Goal: Task Accomplishment & Management: Use online tool/utility

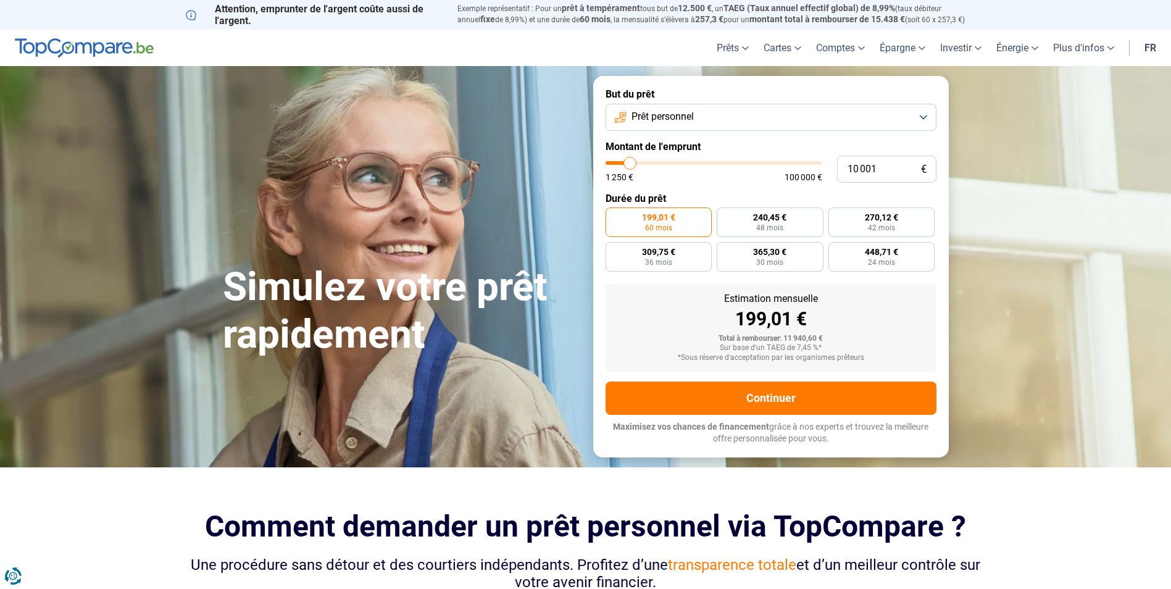
type input "12 500"
type input "12500"
type input "14 500"
type input "14500"
type input "18 500"
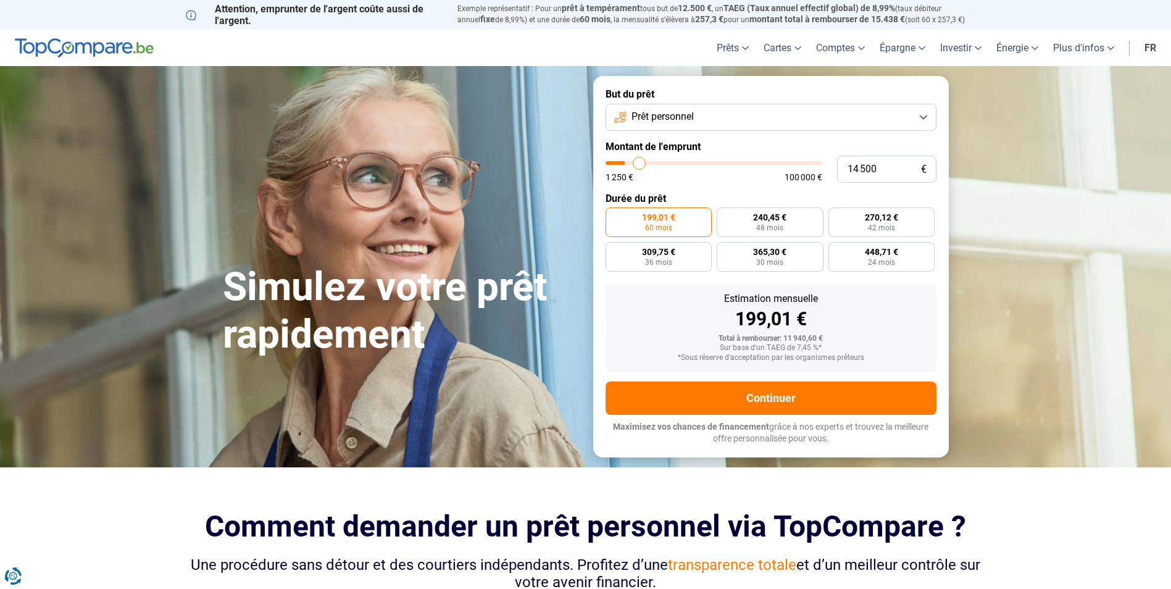
type input "18500"
type input "23 500"
type input "23500"
type input "24 500"
type input "24500"
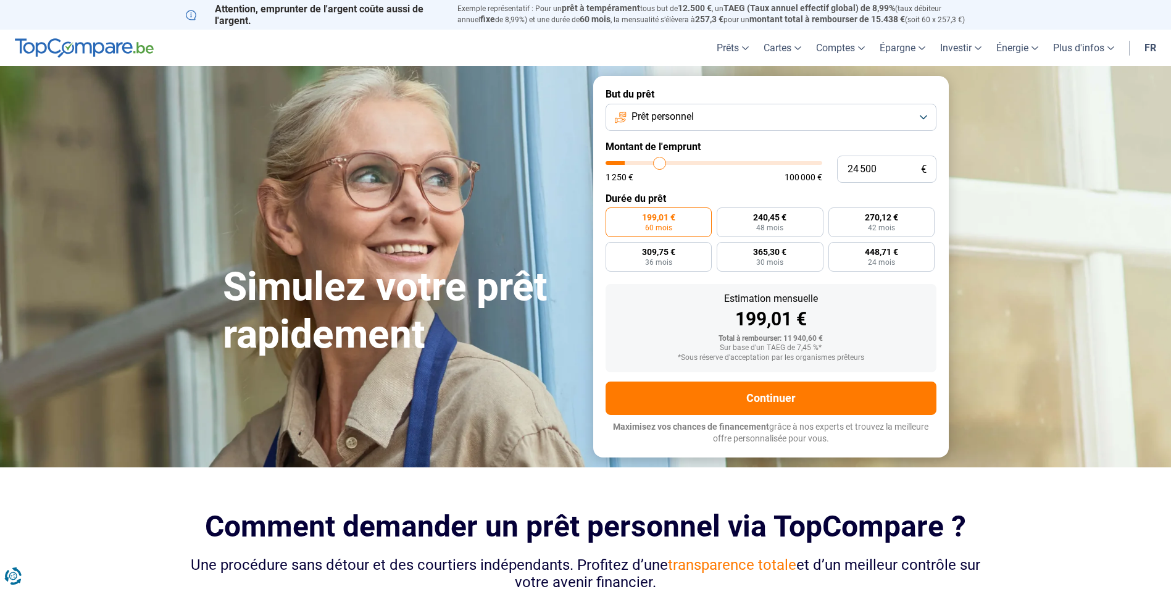
type input "25 000"
type input "25000"
type input "25 250"
type input "25250"
type input "25 750"
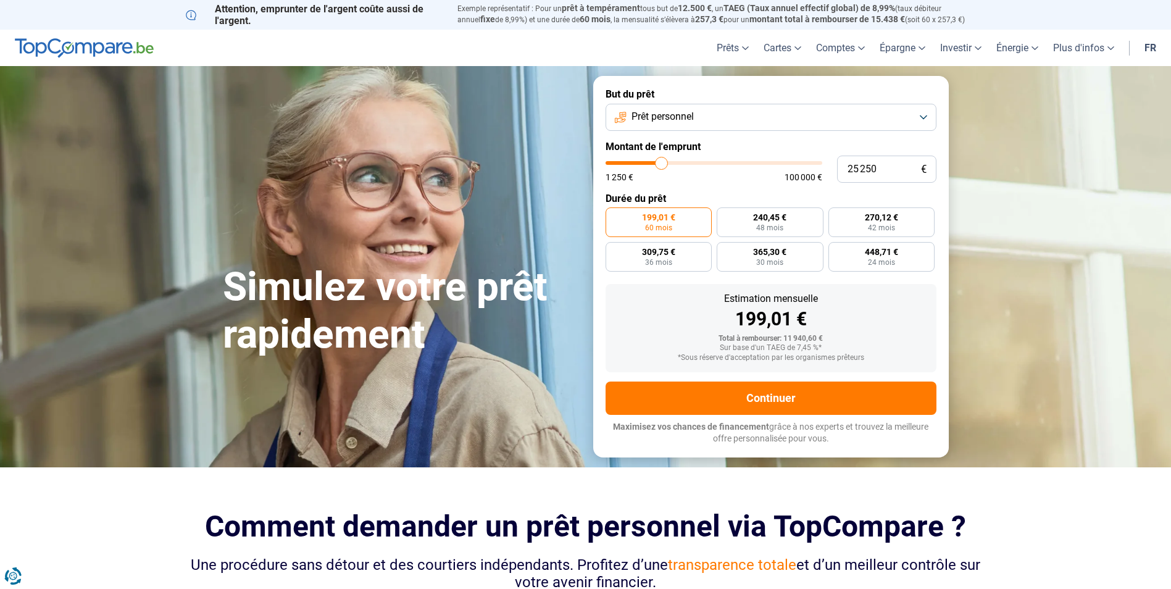
type input "25750"
type input "26 000"
type input "26000"
type input "26 250"
type input "26250"
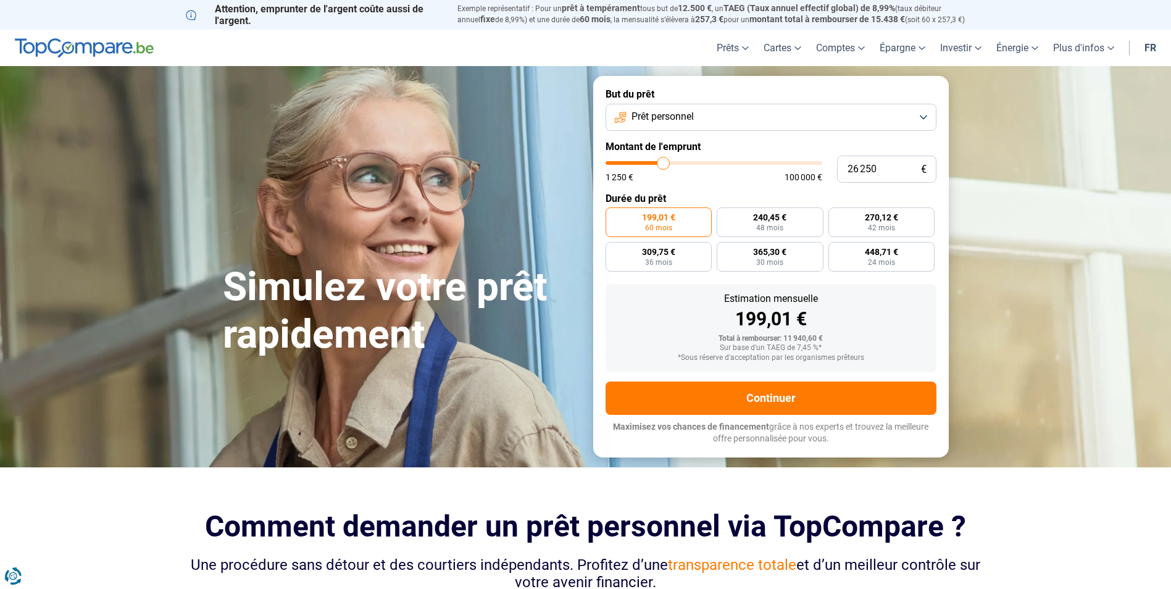
type input "26 500"
type input "26500"
type input "27 250"
type input "27250"
type input "27 750"
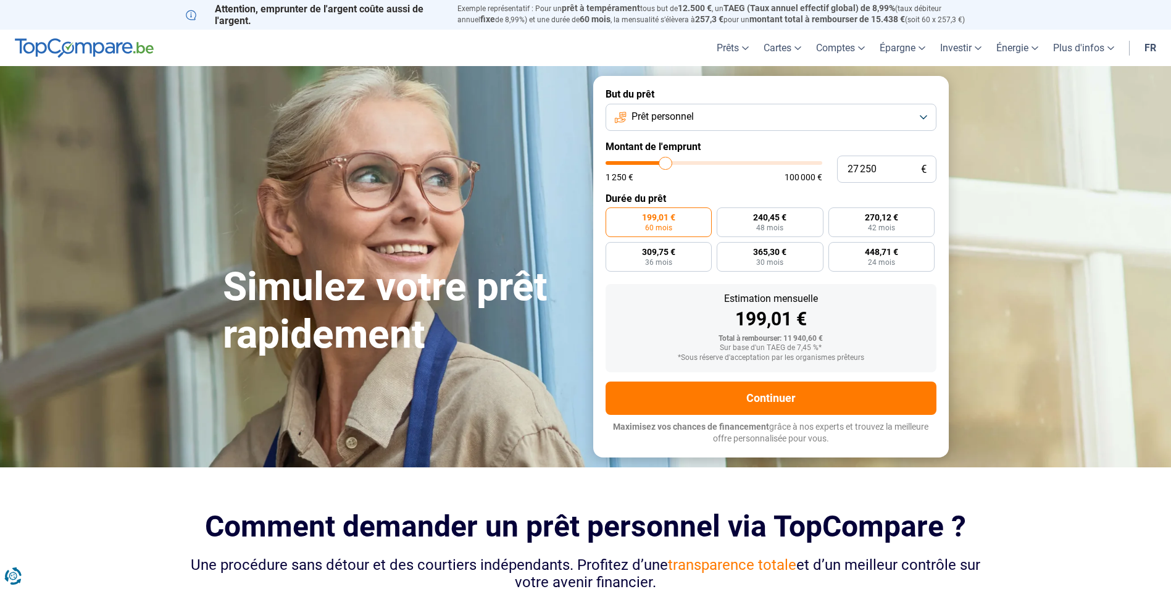
type input "27750"
type input "28 000"
type input "28000"
type input "29 000"
type input "29000"
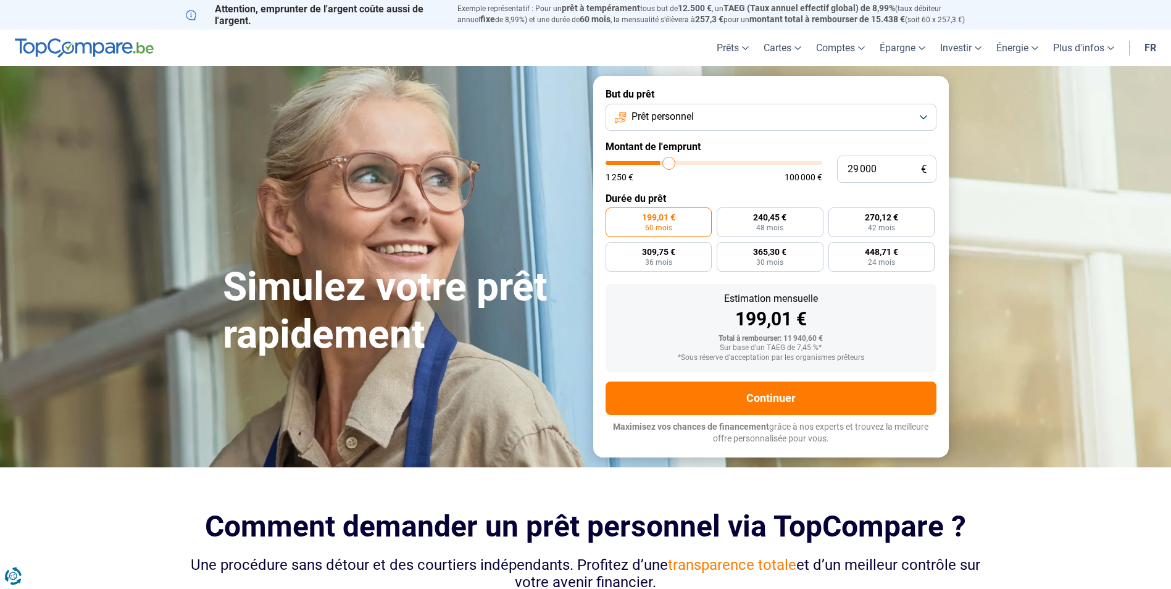
type input "29 250"
type input "29250"
type input "29 750"
type input "29750"
type input "30 250"
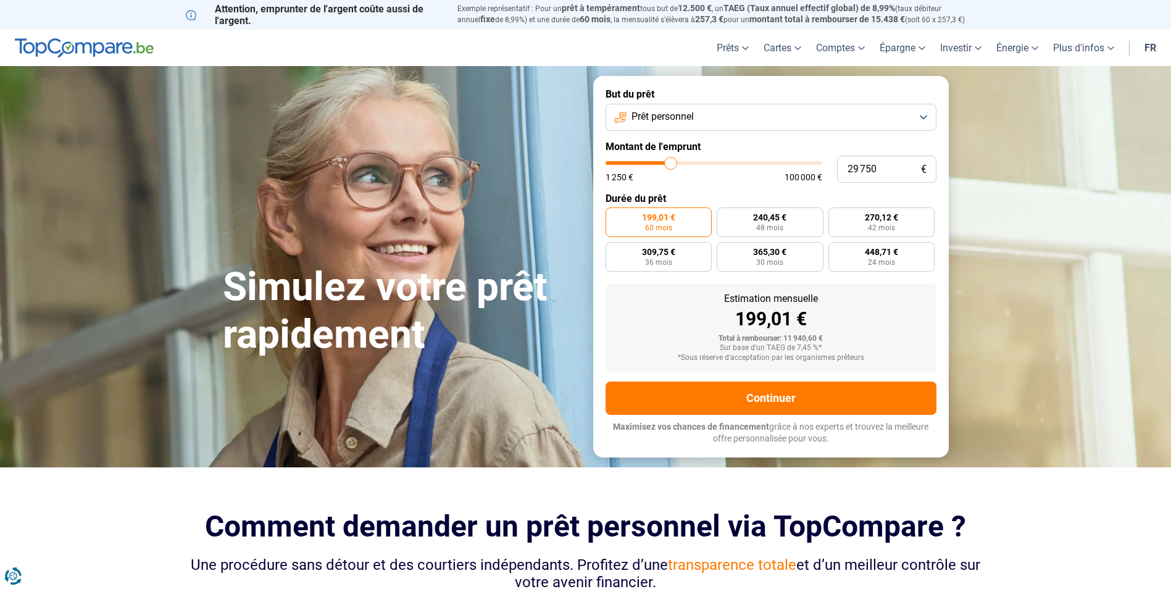
type input "30250"
type input "31 000"
type input "31000"
type input "32 000"
type input "32000"
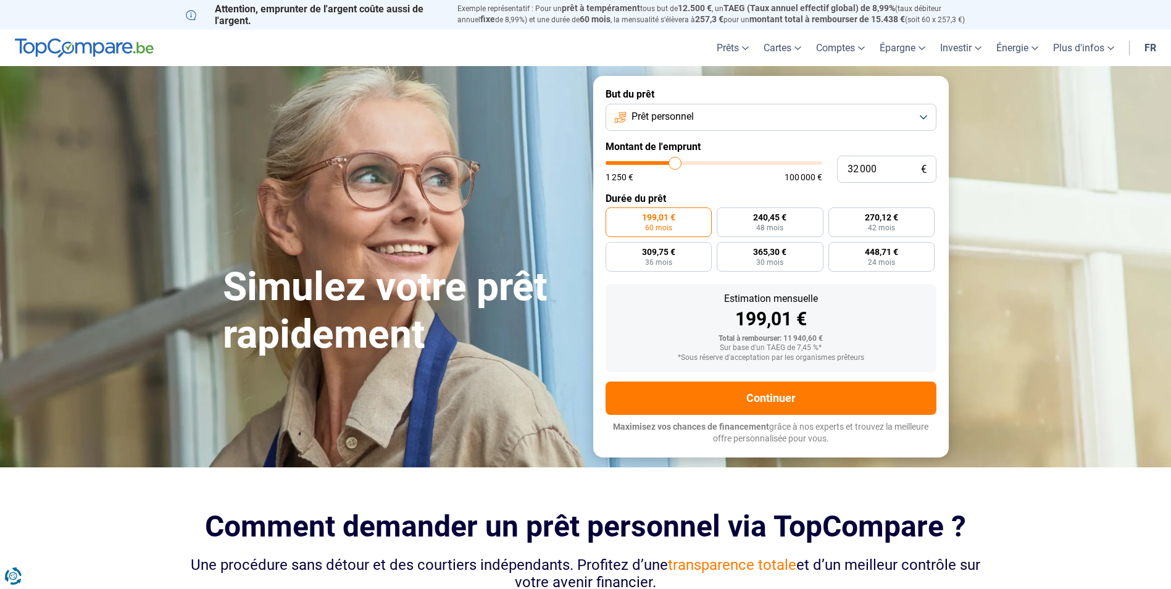
type input "32 250"
type input "32250"
type input "32 500"
type input "32500"
type input "32 750"
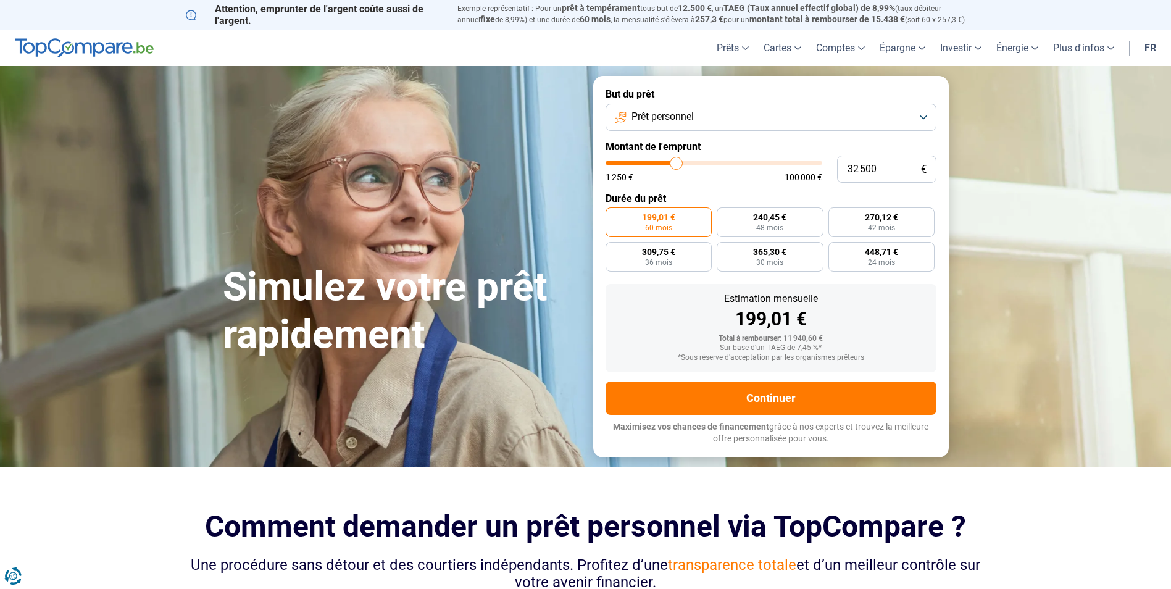
type input "32750"
type input "33 500"
type input "33500"
type input "33 750"
type input "33750"
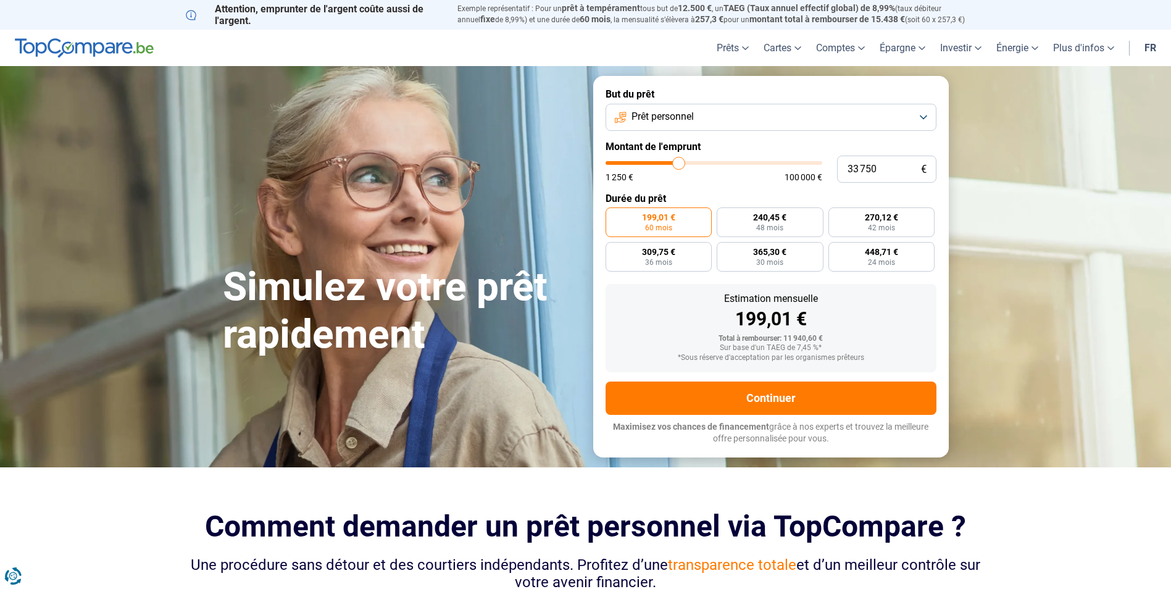
type input "34 250"
type input "34250"
type input "35 250"
type input "35250"
type input "37 000"
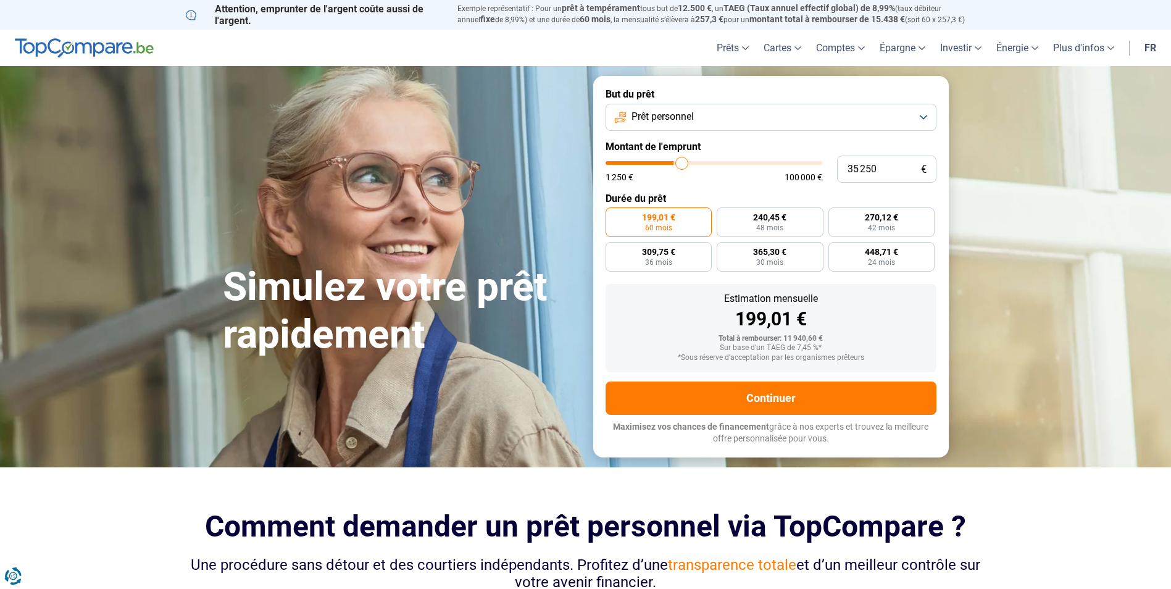
type input "37000"
type input "38 500"
type input "38500"
type input "39 750"
type input "39750"
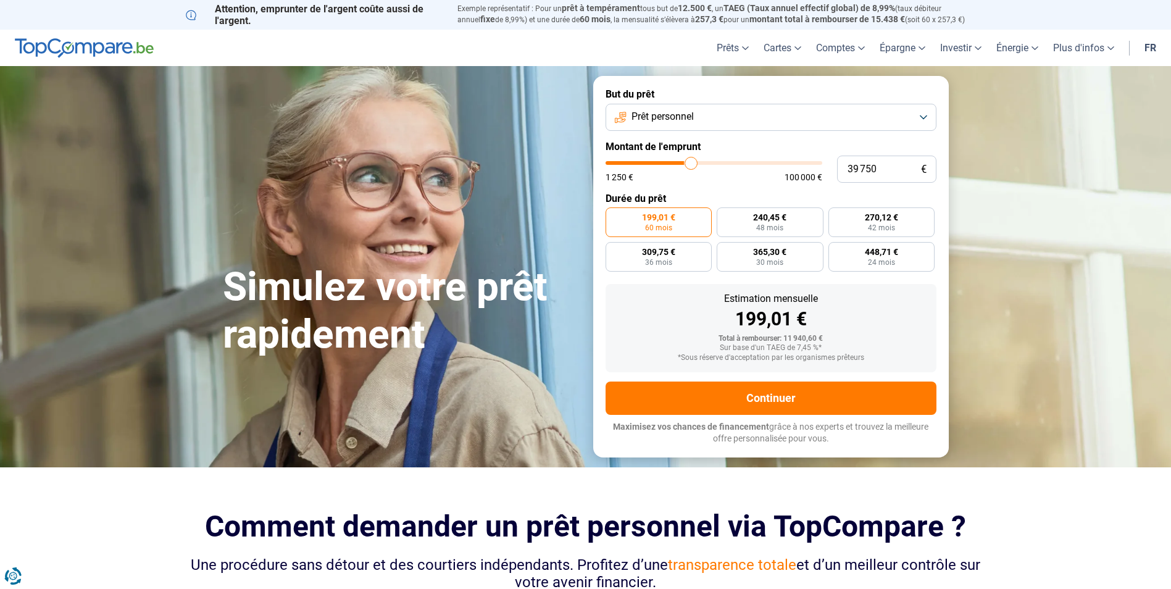
type input "40 750"
type input "40750"
type input "41 250"
drag, startPoint x: 631, startPoint y: 161, endPoint x: 694, endPoint y: 162, distance: 62.9
type input "41250"
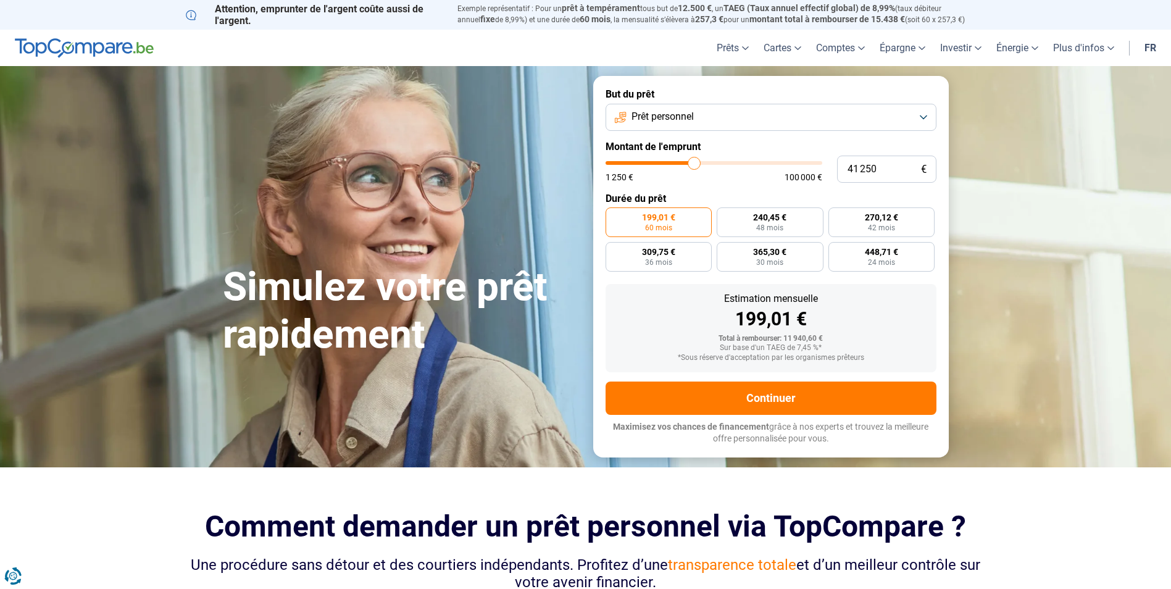
click at [694, 162] on input "range" at bounding box center [713, 163] width 217 height 4
radio input "false"
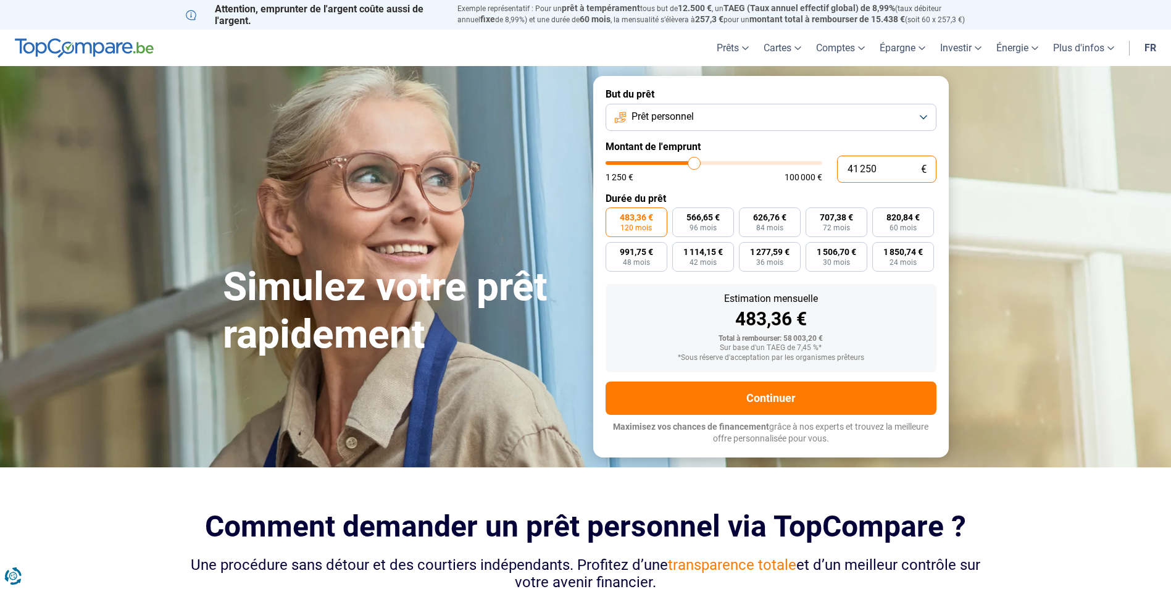
click at [791, 170] on div "41 250 € 1 250 € 100 000 €" at bounding box center [770, 169] width 331 height 27
type input "4"
type input "1250"
type input "45"
type input "1250"
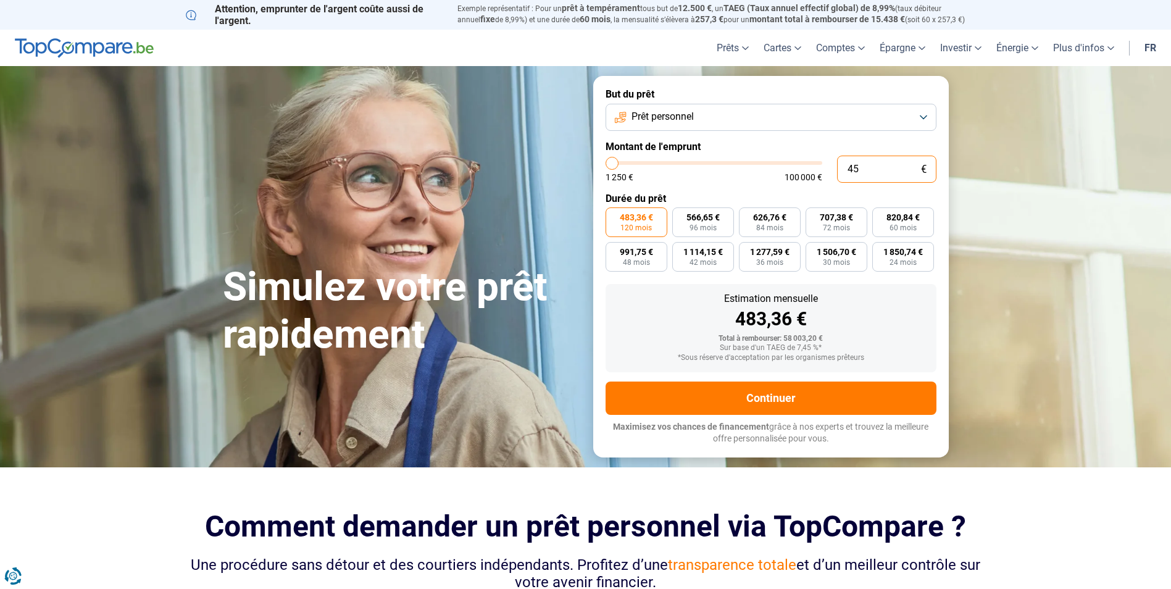
type input "450"
type input "1250"
type input "4 500"
type input "4500"
type input "45 000"
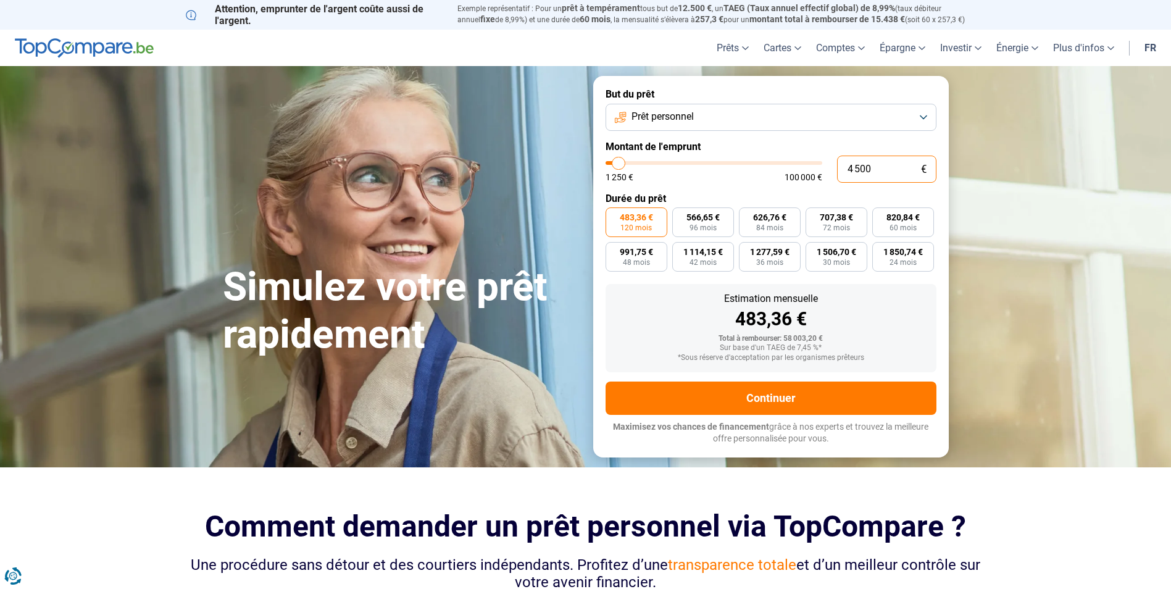
type input "45000"
type input "45 000"
click at [892, 174] on input "45 000" at bounding box center [886, 169] width 99 height 27
click at [772, 193] on label "Durée du prêt" at bounding box center [770, 199] width 331 height 12
click at [865, 173] on input "45 000" at bounding box center [886, 169] width 99 height 27
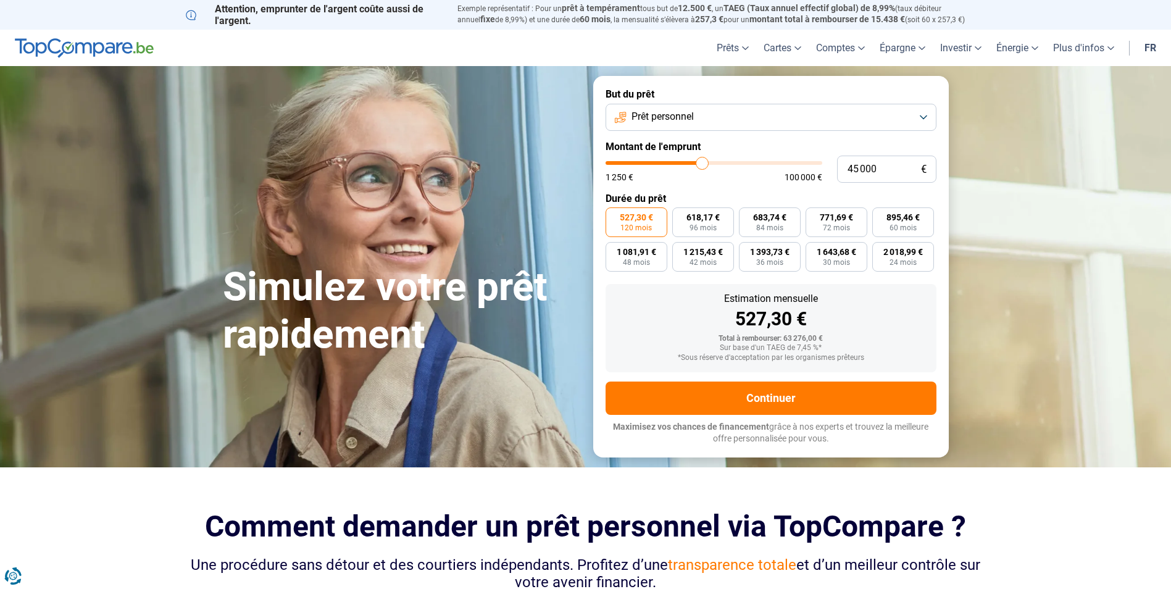
click at [760, 190] on form "But du prêt Prêt personnel Montant de l'emprunt 45 000 € 1 250 € 100 000 € Duré…" at bounding box center [770, 266] width 355 height 381
click at [927, 118] on button "Prêt personnel" at bounding box center [770, 117] width 331 height 27
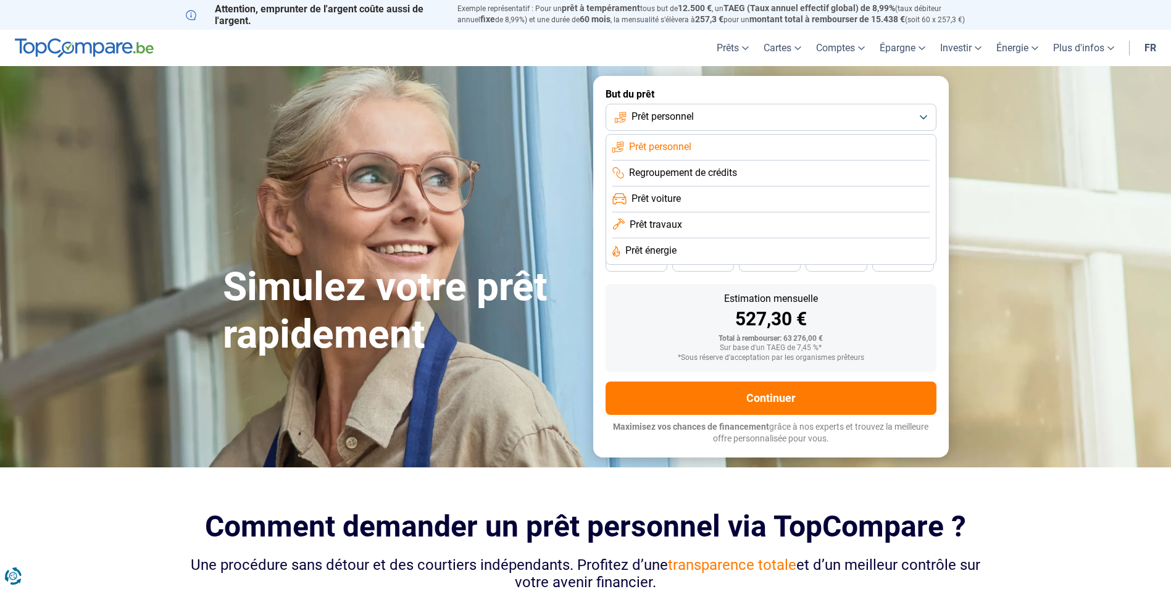
click at [667, 222] on span "Prêt travaux" at bounding box center [655, 225] width 52 height 14
